Goal: Navigation & Orientation: Find specific page/section

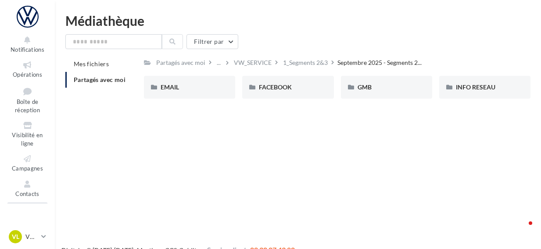
scroll to position [14, 0]
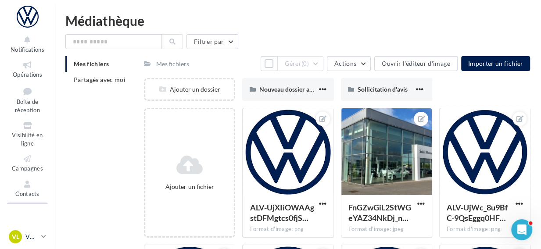
click at [43, 236] on icon at bounding box center [43, 236] width 5 height 7
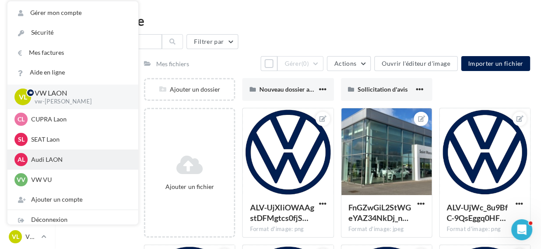
click at [54, 163] on p "Audi LAON" at bounding box center [79, 159] width 97 height 9
